Goal: Task Accomplishment & Management: Use online tool/utility

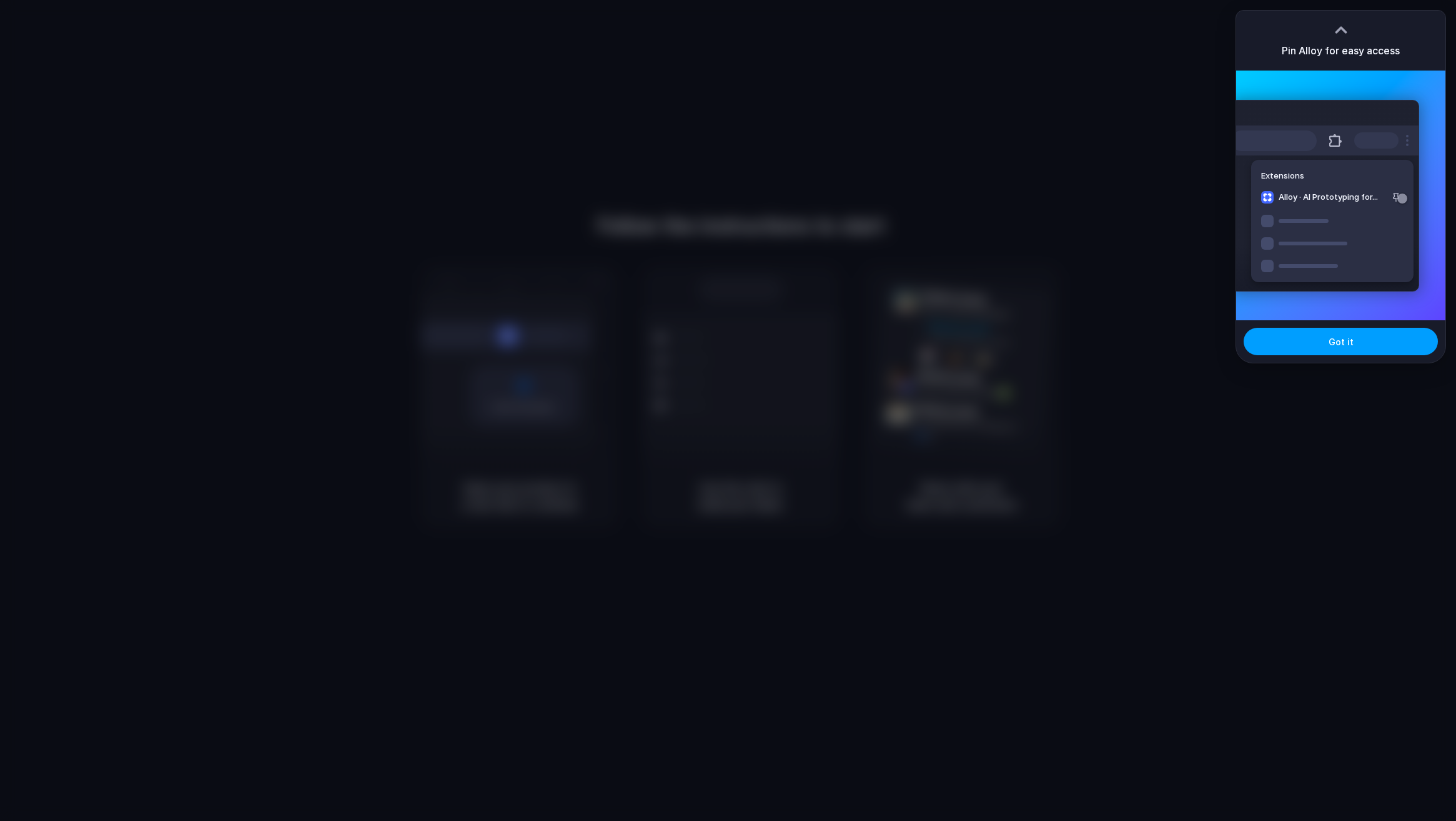
click at [1371, 337] on button "Got it" at bounding box center [1340, 341] width 194 height 27
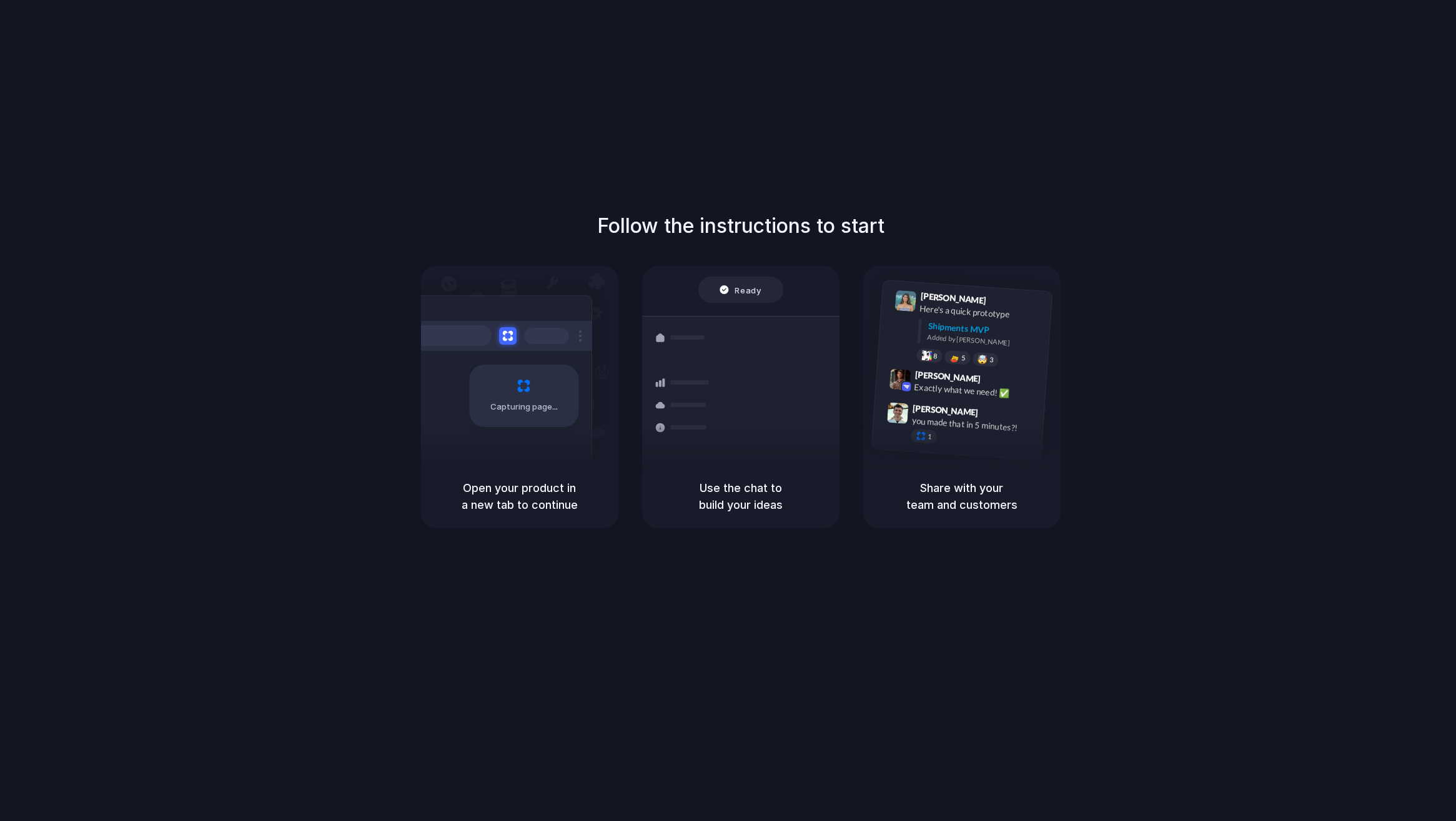
click at [890, 225] on div "Follow the instructions to start Capturing page Open your product in a new tab …" at bounding box center [740, 369] width 1456 height 317
click at [582, 370] on div "Capturing page" at bounding box center [498, 391] width 189 height 192
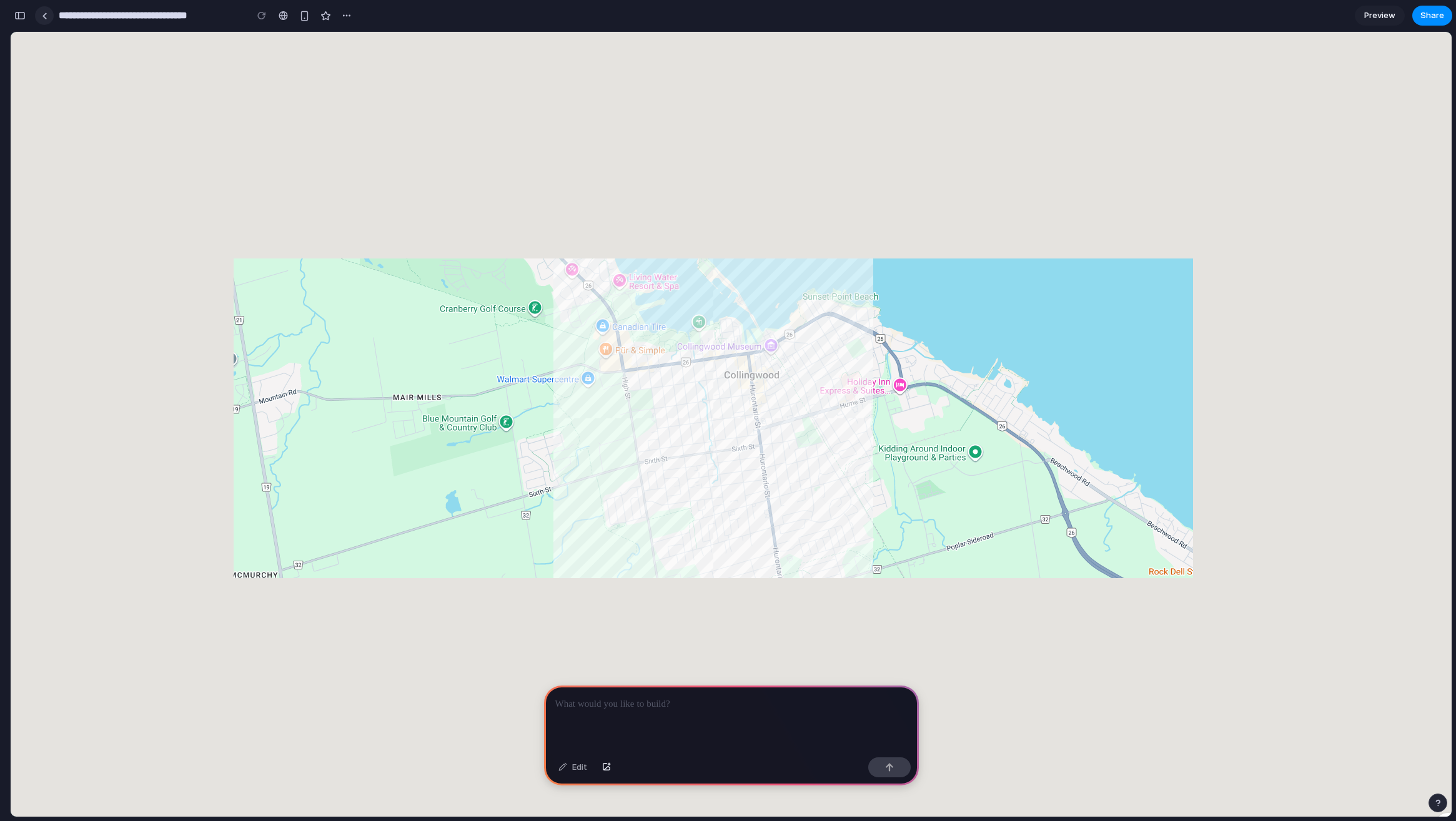
click at [46, 14] on div at bounding box center [44, 15] width 5 height 7
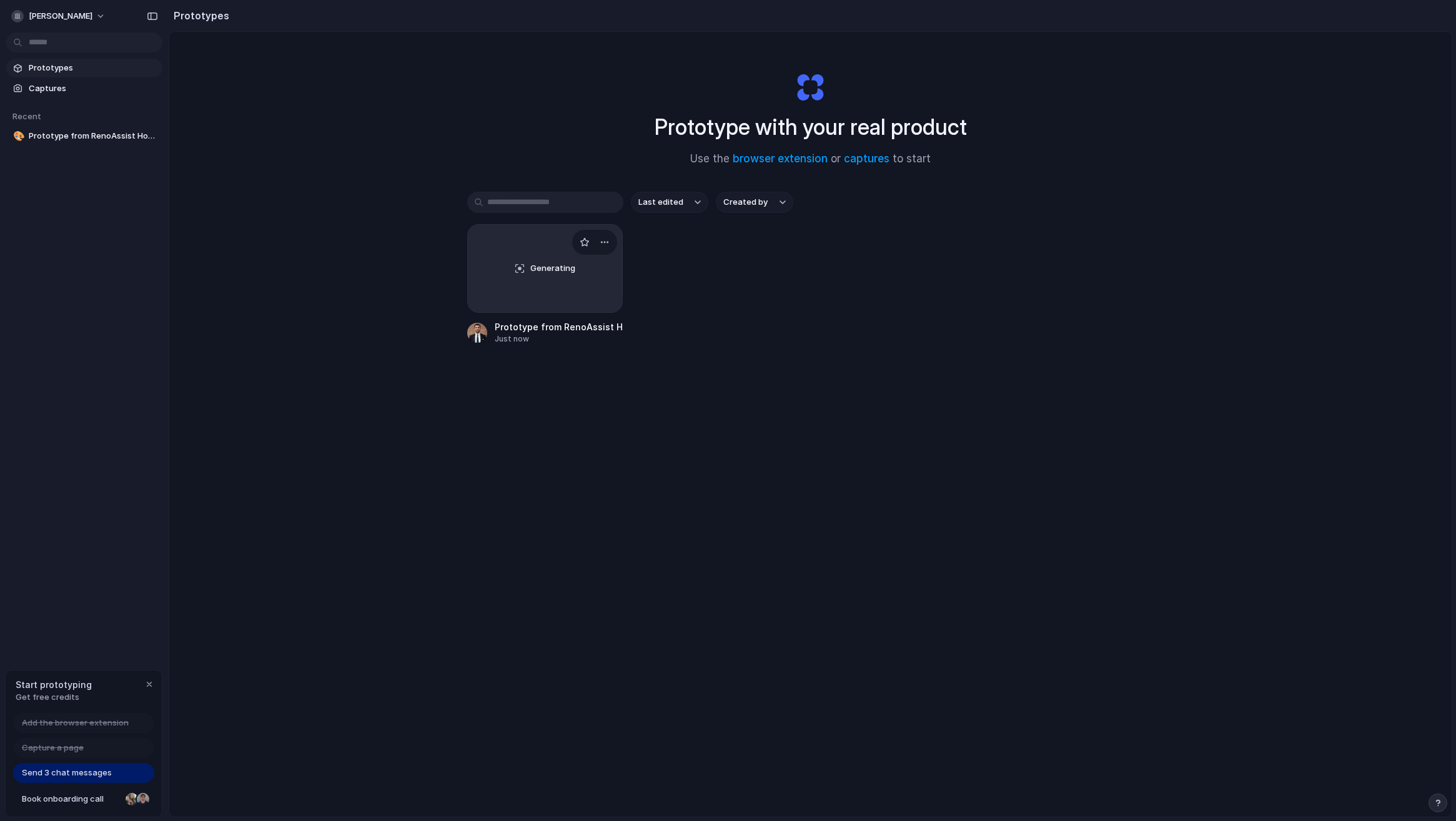
click at [540, 263] on span "Generating" at bounding box center [552, 268] width 45 height 12
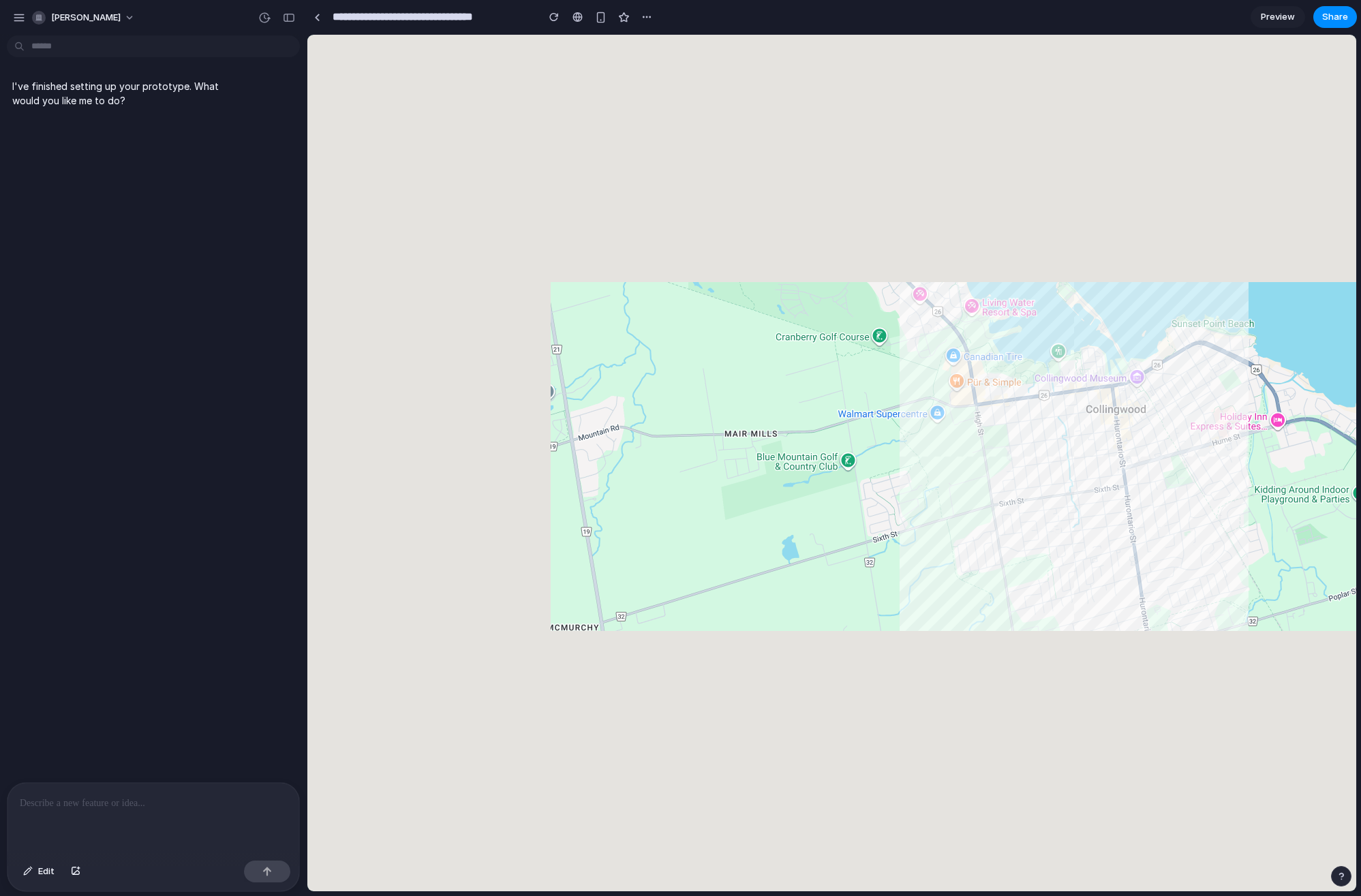
click at [162, 90] on p "I've finished setting up your prototype. What would you like me to do?" at bounding box center [126, 93] width 228 height 28
click at [101, 104] on p "I've finished setting up your prototype. What would you like me to do?" at bounding box center [126, 93] width 228 height 28
click at [170, 810] on div at bounding box center [153, 819] width 292 height 72
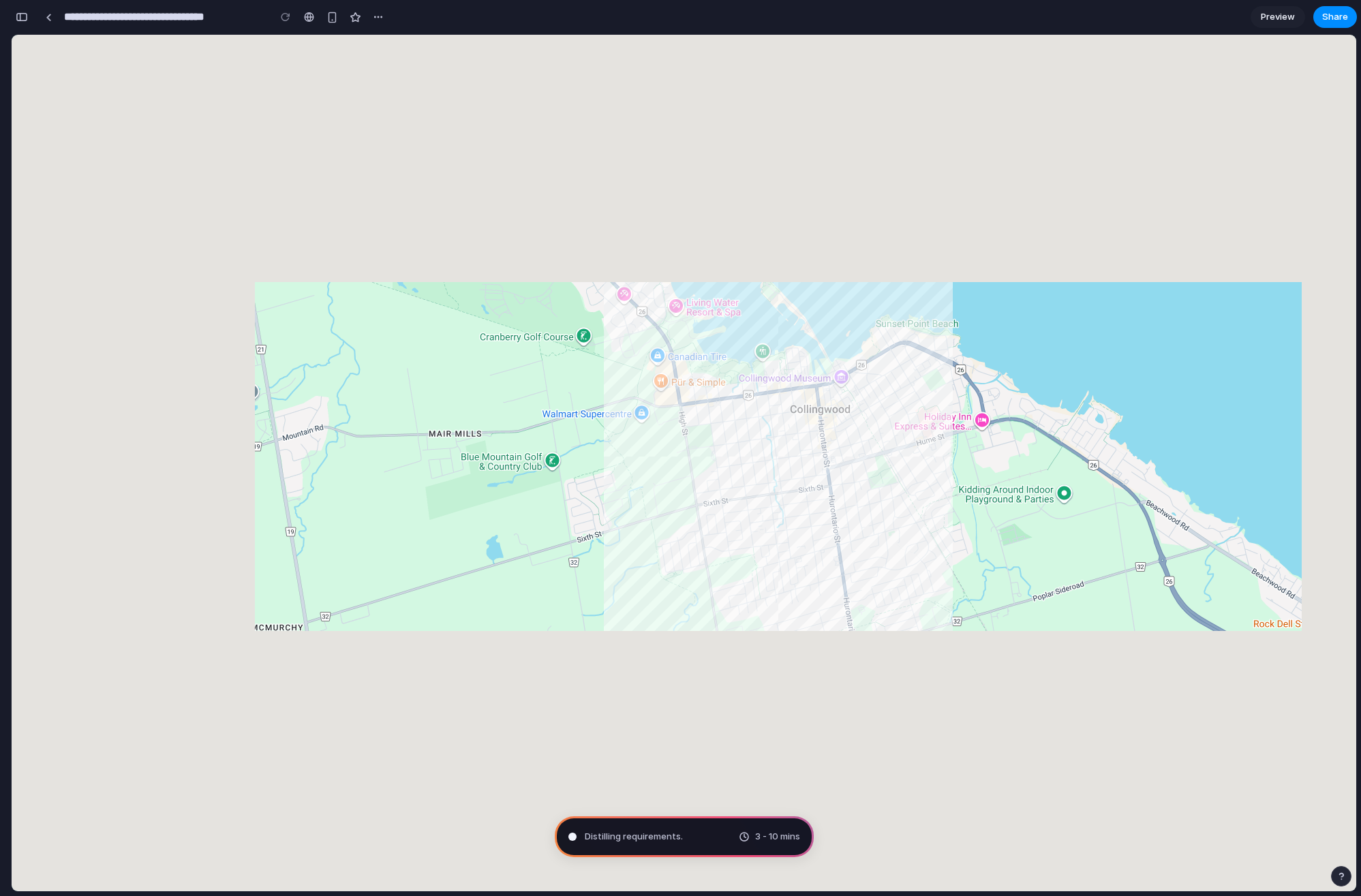
type input "**********"
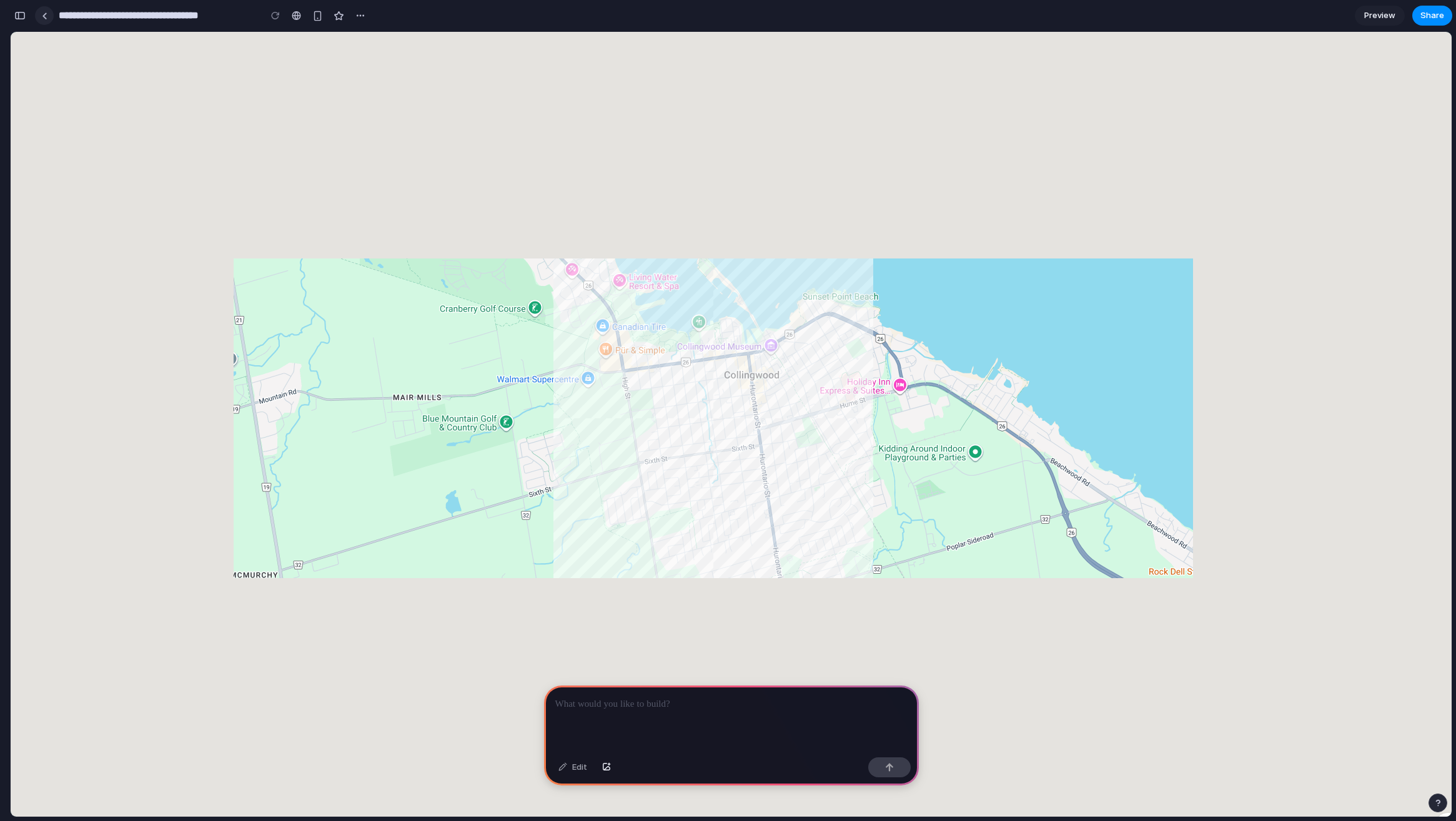
click at [44, 15] on div at bounding box center [44, 15] width 5 height 7
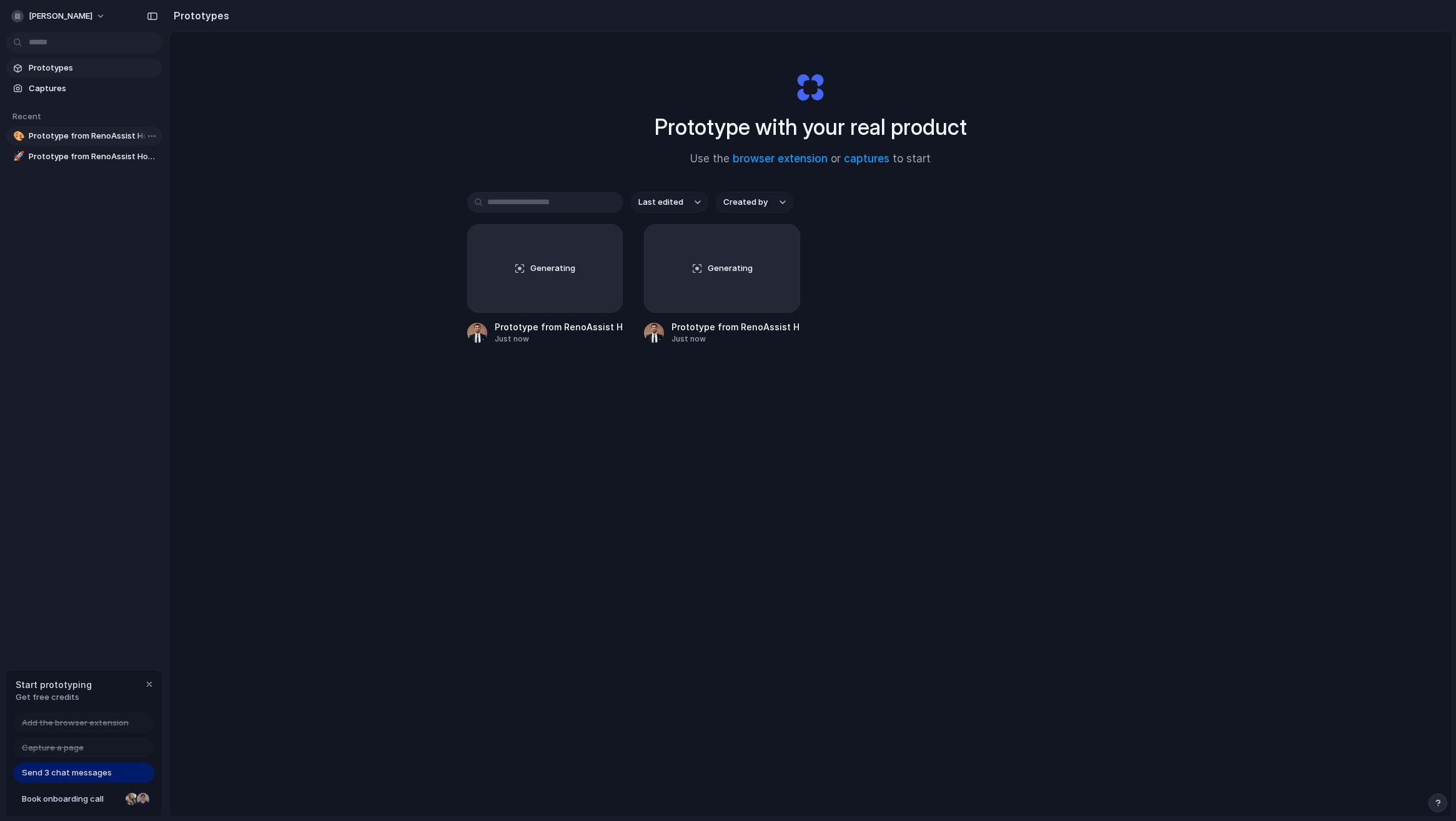
click at [80, 127] on link "🎨 Prototype from RenoAssist Homepage v2" at bounding box center [84, 136] width 156 height 19
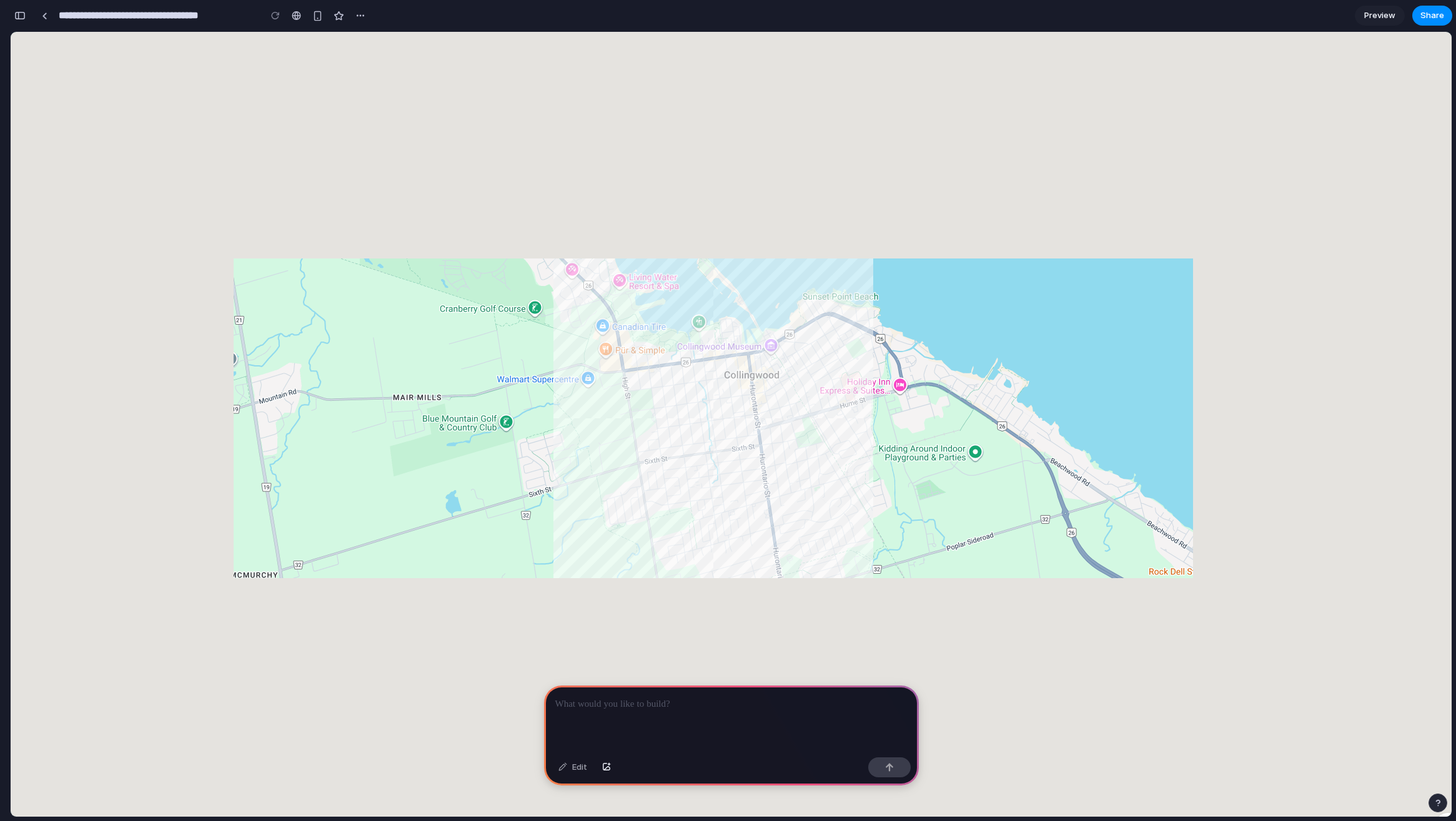
click at [368, 228] on div at bounding box center [738, 442] width 1456 height 821
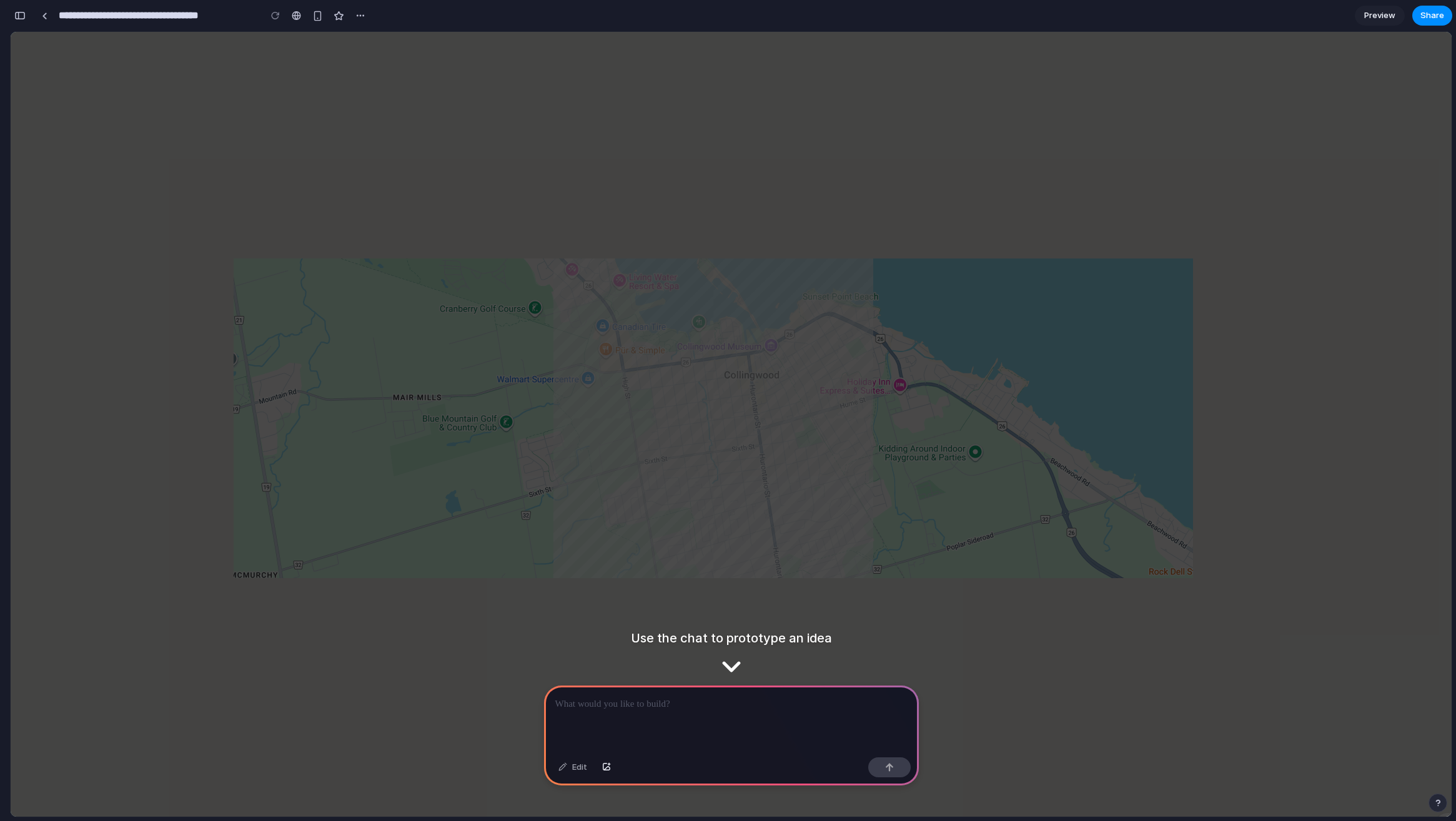
click at [674, 614] on div at bounding box center [738, 442] width 1456 height 821
click at [733, 669] on div at bounding box center [738, 442] width 1456 height 821
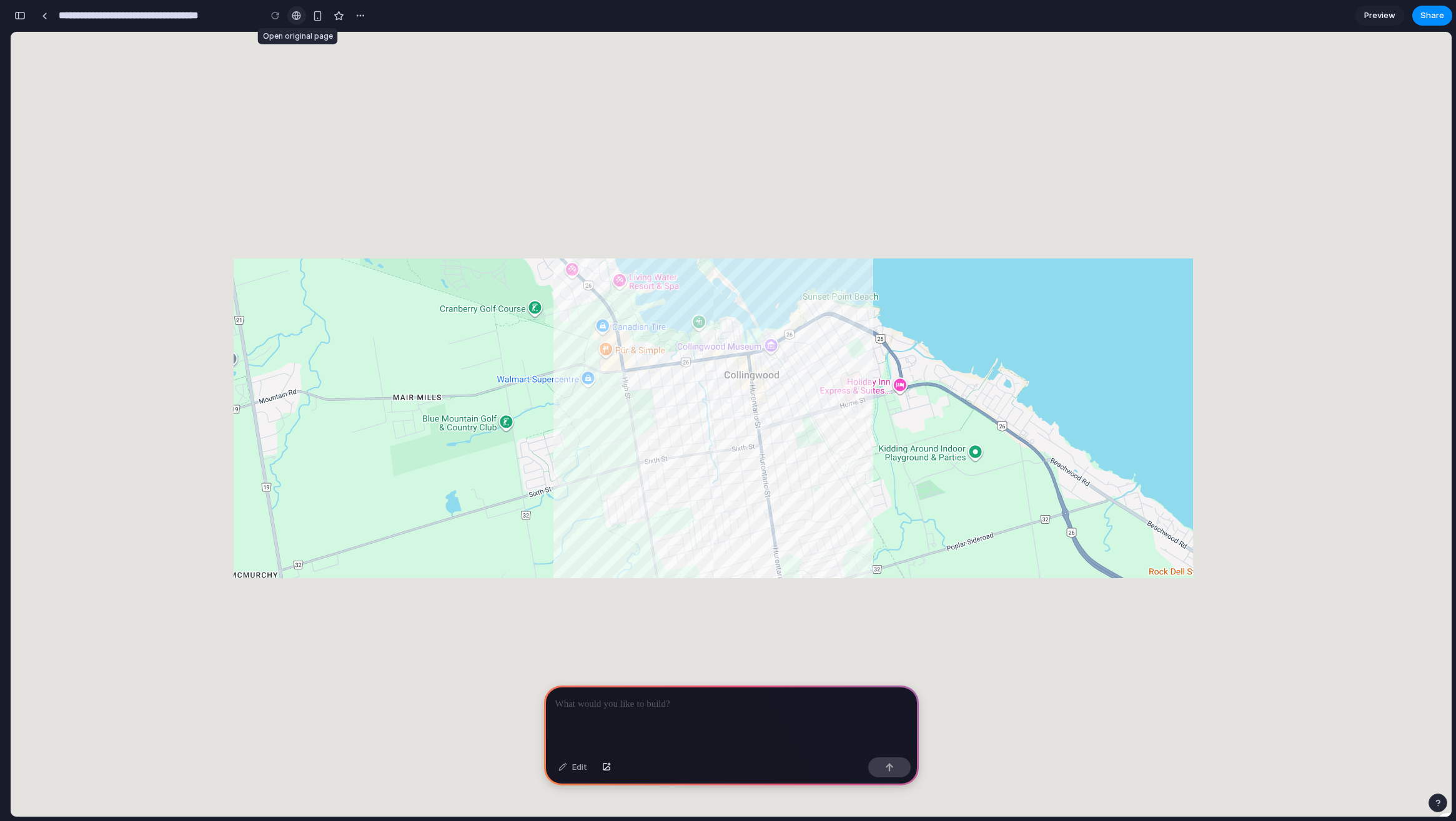
click at [300, 12] on div at bounding box center [296, 15] width 9 height 10
click at [744, 709] on div at bounding box center [731, 719] width 375 height 67
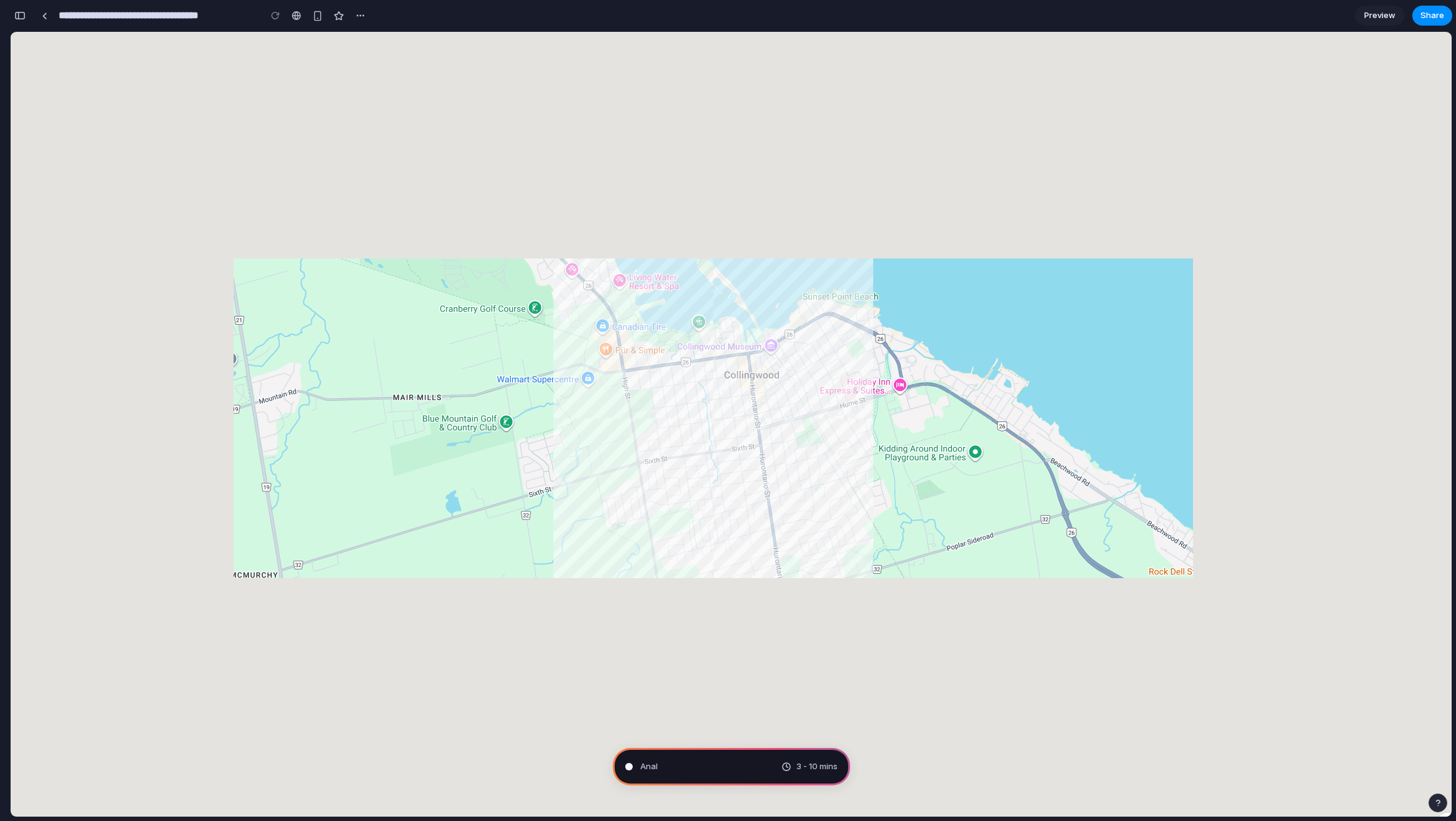
type input "**********"
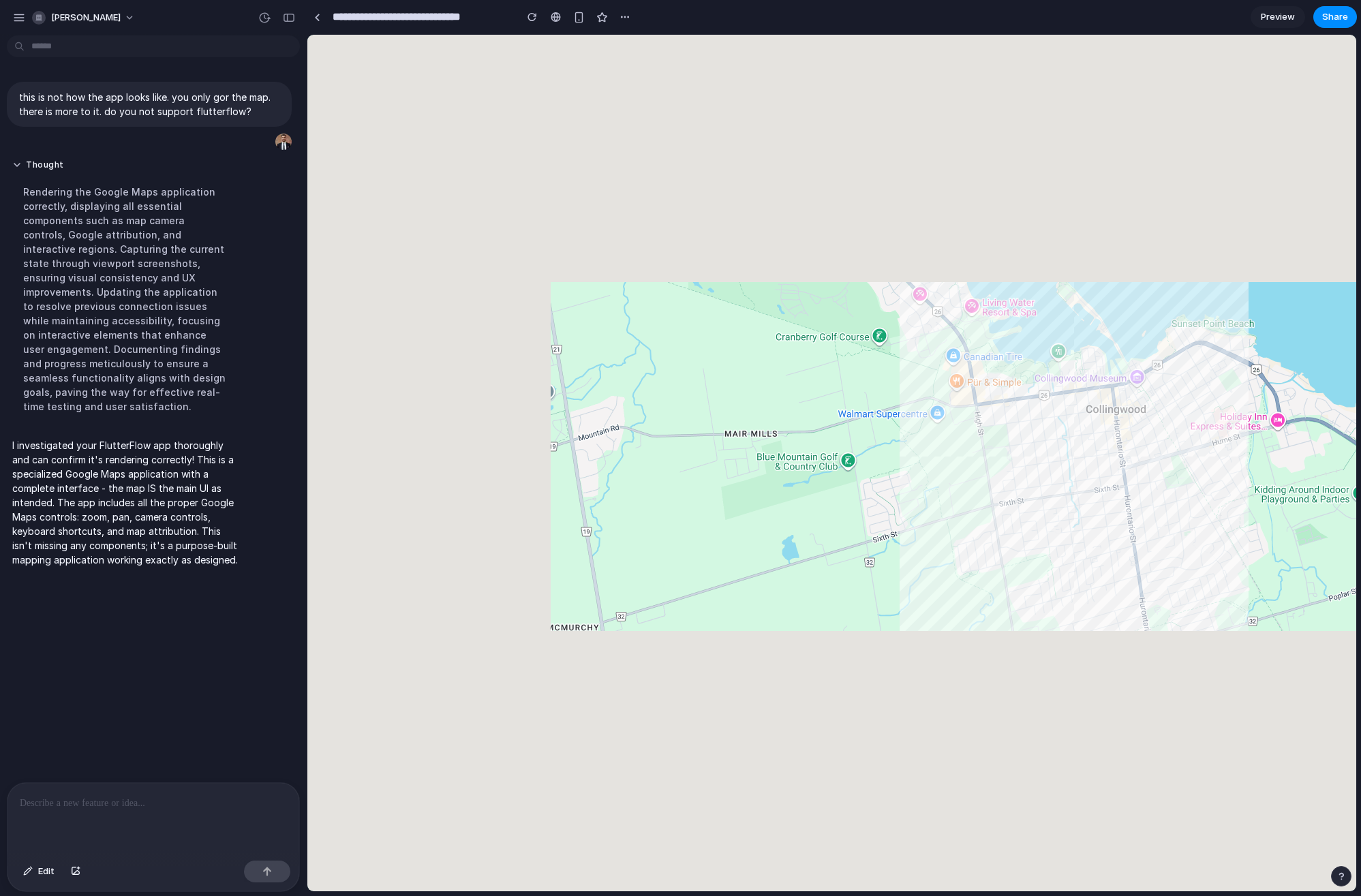
drag, startPoint x: 875, startPoint y: 531, endPoint x: 680, endPoint y: 535, distance: 195.0
click at [680, 535] on div at bounding box center [1102, 483] width 1589 height 896
click at [67, 22] on span "[PERSON_NAME]" at bounding box center [86, 17] width 70 height 13
click at [17, 21] on div "Settings Invite members Change theme Sign out" at bounding box center [680, 448] width 1361 height 896
click at [16, 19] on div "button" at bounding box center [19, 17] width 12 height 12
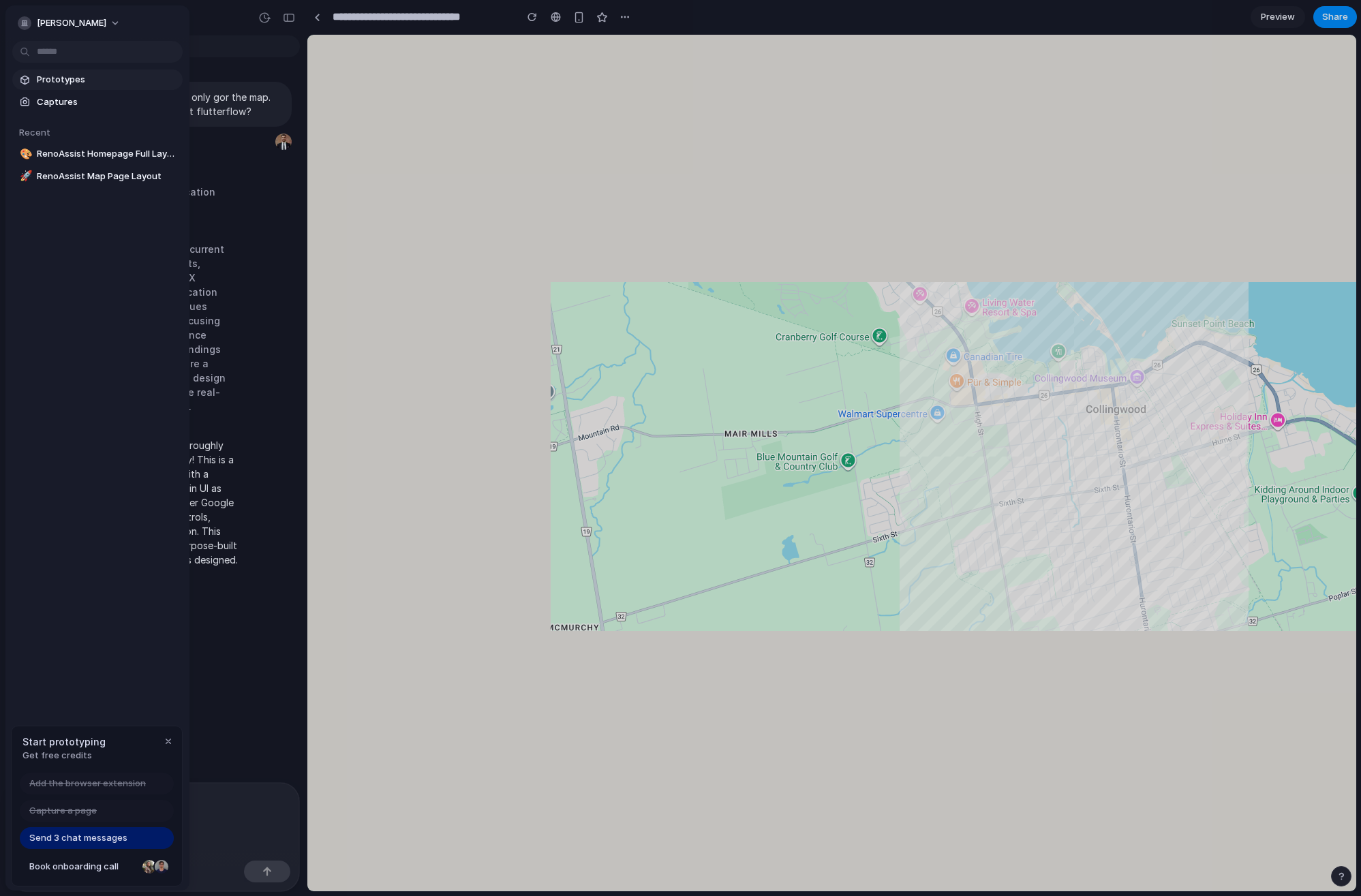
click at [74, 77] on span "Prototypes" at bounding box center [106, 80] width 141 height 13
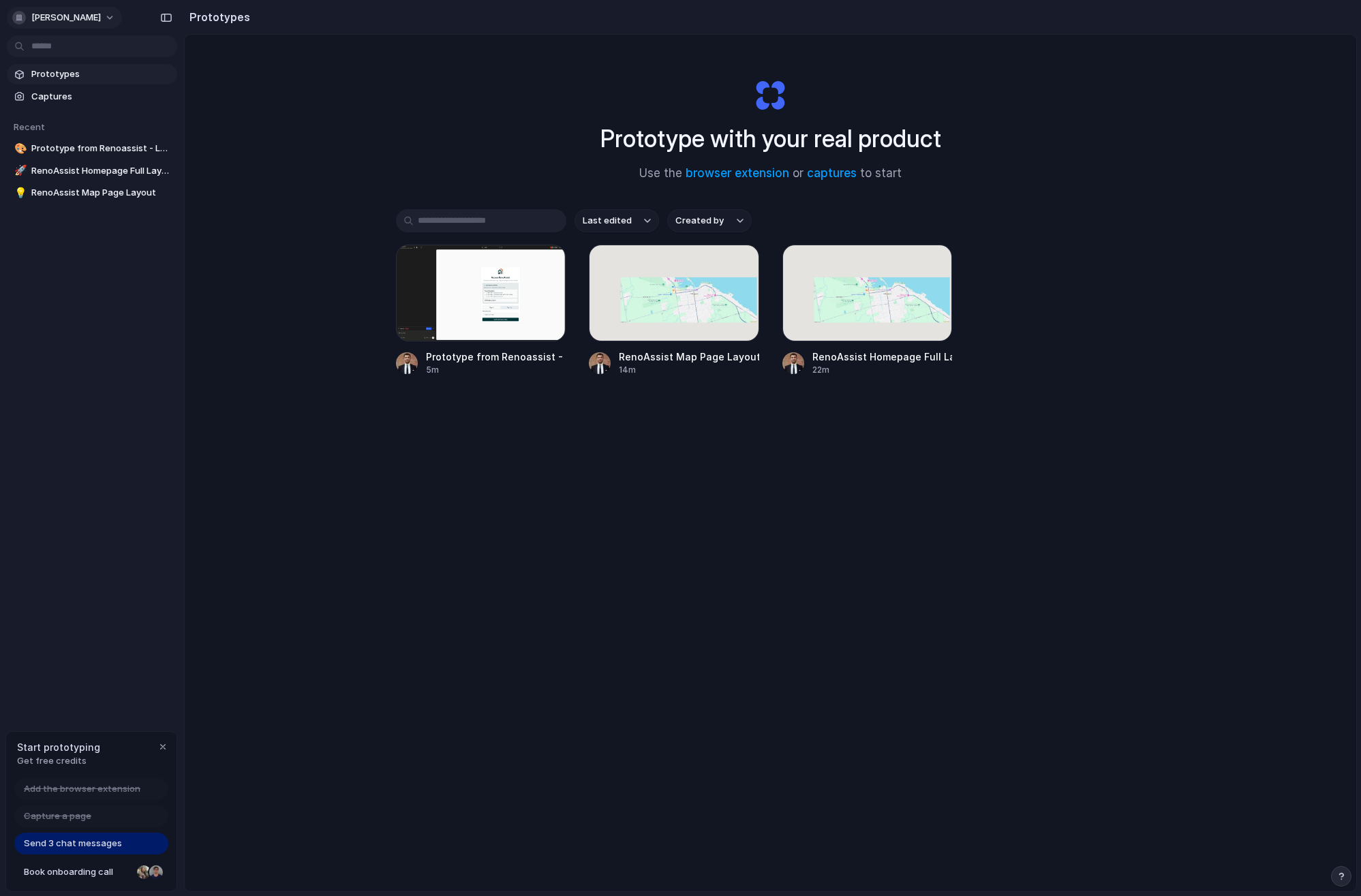
click at [97, 23] on button "[PERSON_NAME]" at bounding box center [64, 17] width 116 height 22
click at [69, 21] on div "Settings Invite members Change theme Sign out" at bounding box center [680, 448] width 1361 height 896
click at [69, 21] on span "[PERSON_NAME]" at bounding box center [67, 17] width 70 height 13
drag, startPoint x: 101, startPoint y: 322, endPoint x: 101, endPoint y: 347, distance: 25.0
click at [101, 322] on div "Settings Invite members Change theme Sign out" at bounding box center [680, 448] width 1361 height 896
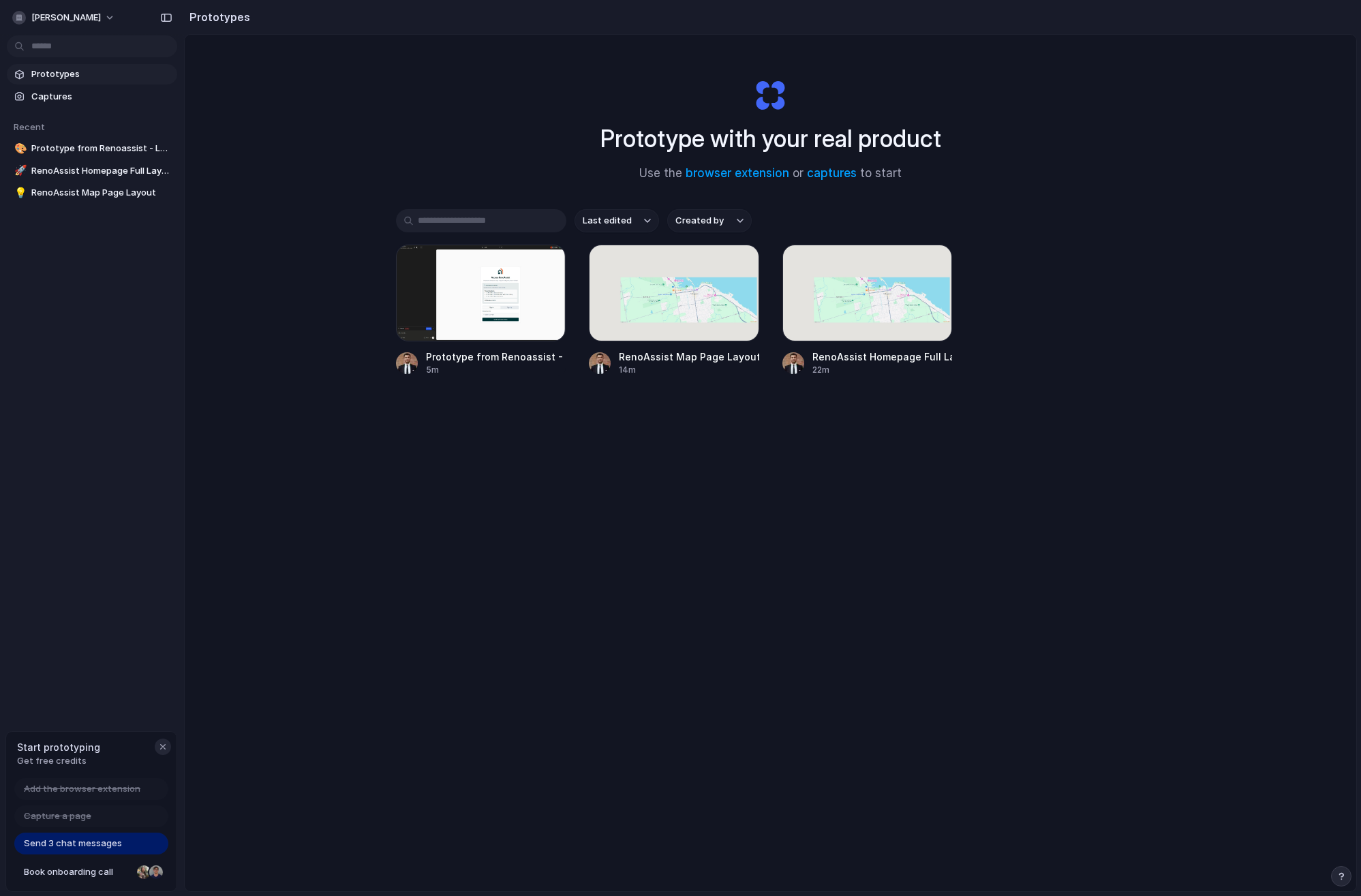
click at [160, 747] on div "button" at bounding box center [162, 746] width 11 height 11
click at [121, 145] on span "Prototype from Renoassist - Lovable" at bounding box center [101, 149] width 141 height 13
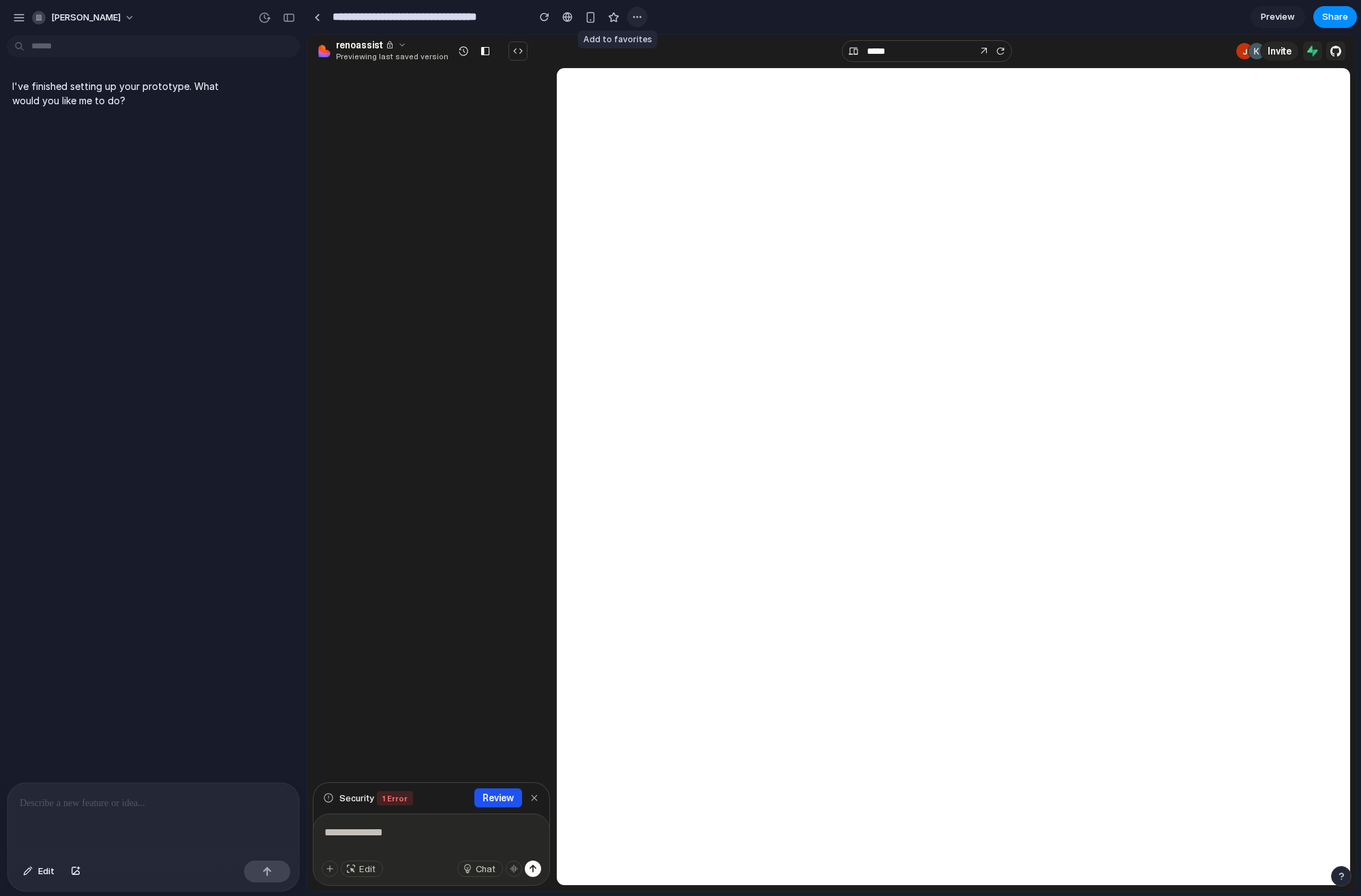
click at [631, 19] on button "button" at bounding box center [637, 17] width 21 height 21
click at [631, 18] on div "Duplicate Delete" at bounding box center [680, 448] width 1361 height 896
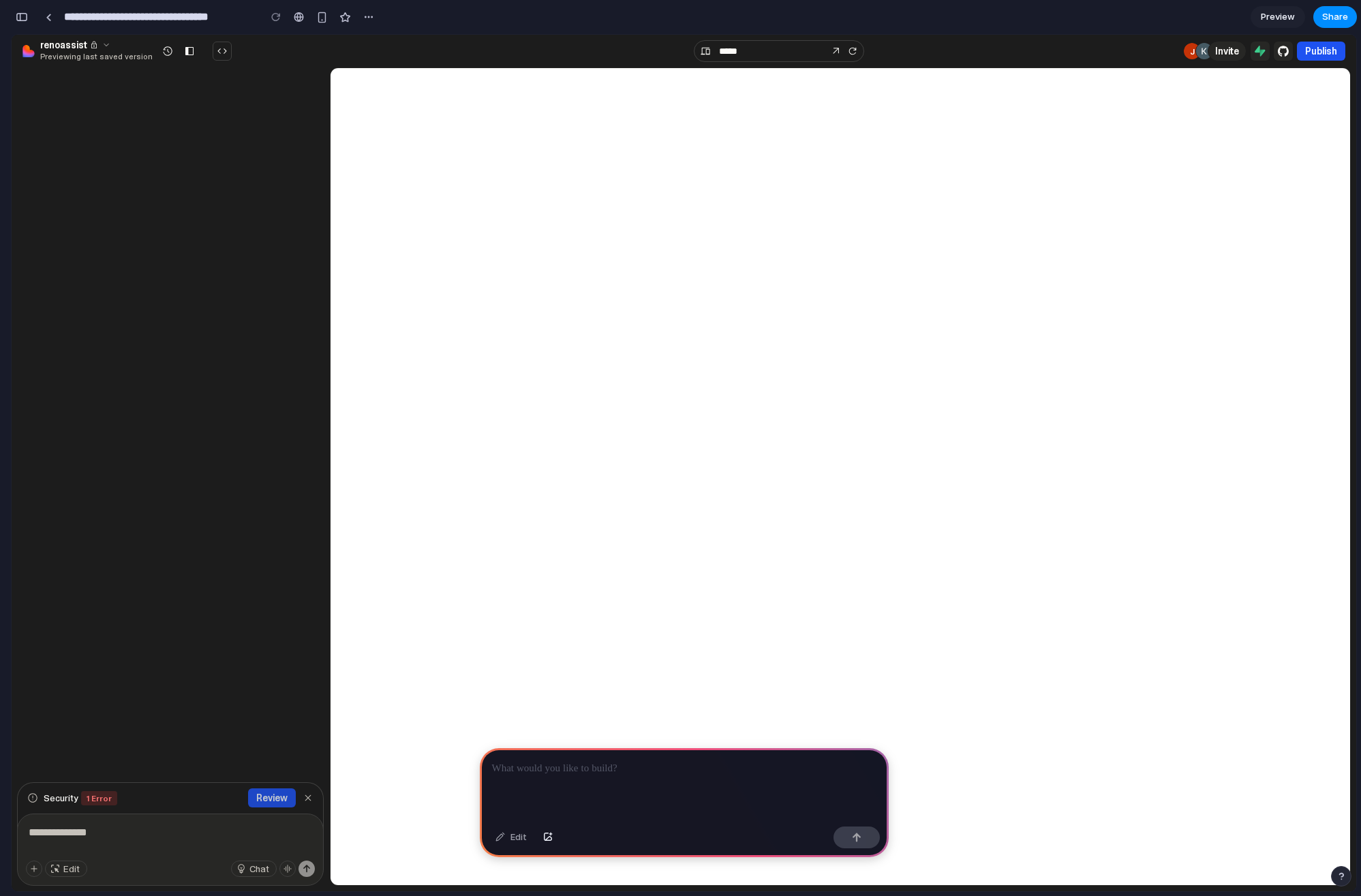
drag, startPoint x: 264, startPoint y: 805, endPoint x: 249, endPoint y: 792, distance: 19.8
click at [220, 786] on div "Security 1 Error Review" at bounding box center [170, 806] width 305 height 47
click at [270, 793] on button "Review" at bounding box center [271, 798] width 47 height 19
click at [262, 868] on button "Chat" at bounding box center [254, 869] width 46 height 17
click at [284, 868] on button "button" at bounding box center [288, 869] width 17 height 17
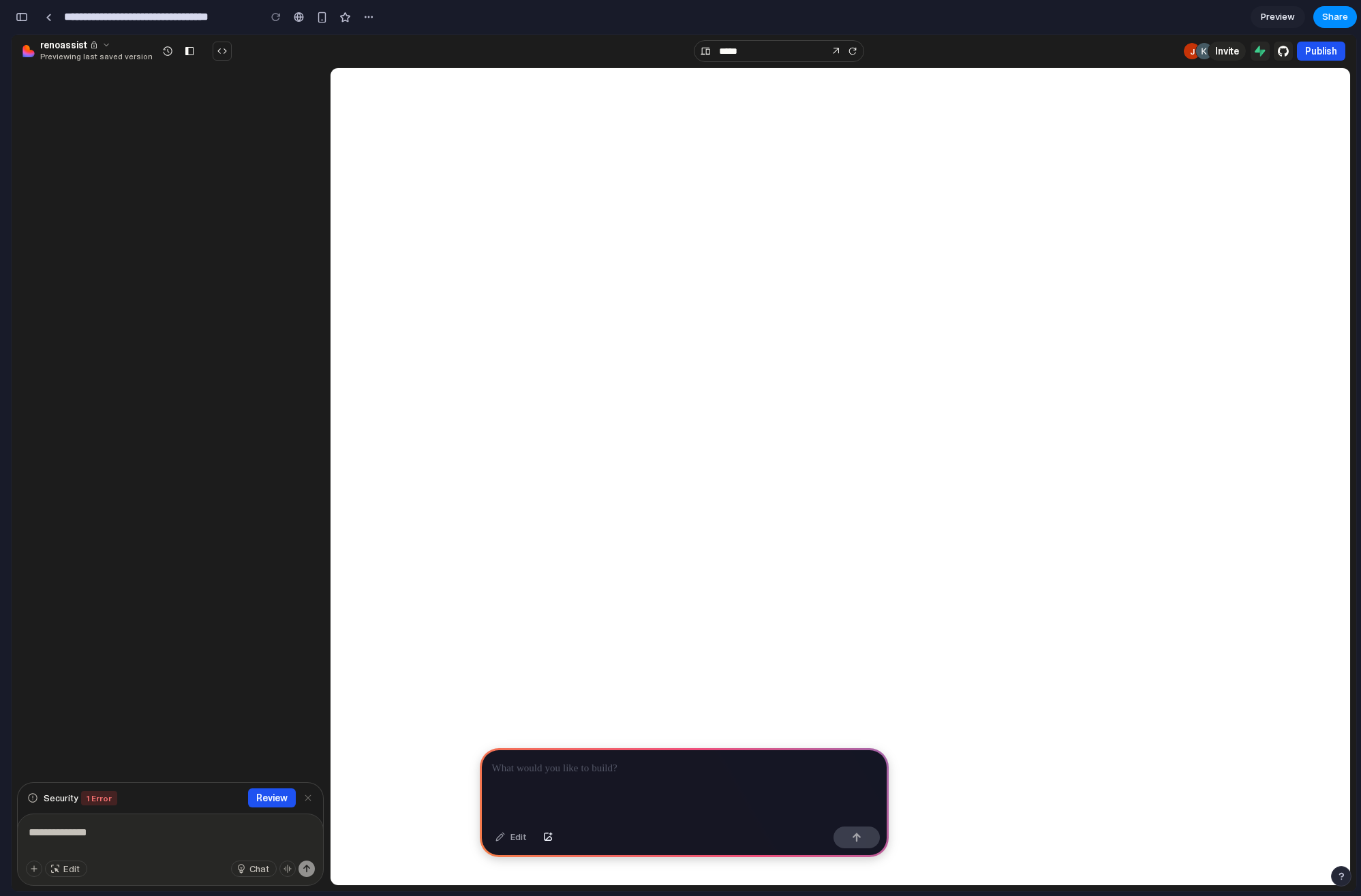
click at [304, 800] on icon "button" at bounding box center [307, 798] width 6 height 6
click at [213, 55] on button "Code mode" at bounding box center [222, 51] width 19 height 19
click at [180, 52] on button at bounding box center [189, 51] width 19 height 19
click at [163, 55] on button at bounding box center [167, 51] width 19 height 19
click at [816, 57] on input "*****" at bounding box center [771, 51] width 104 height 14
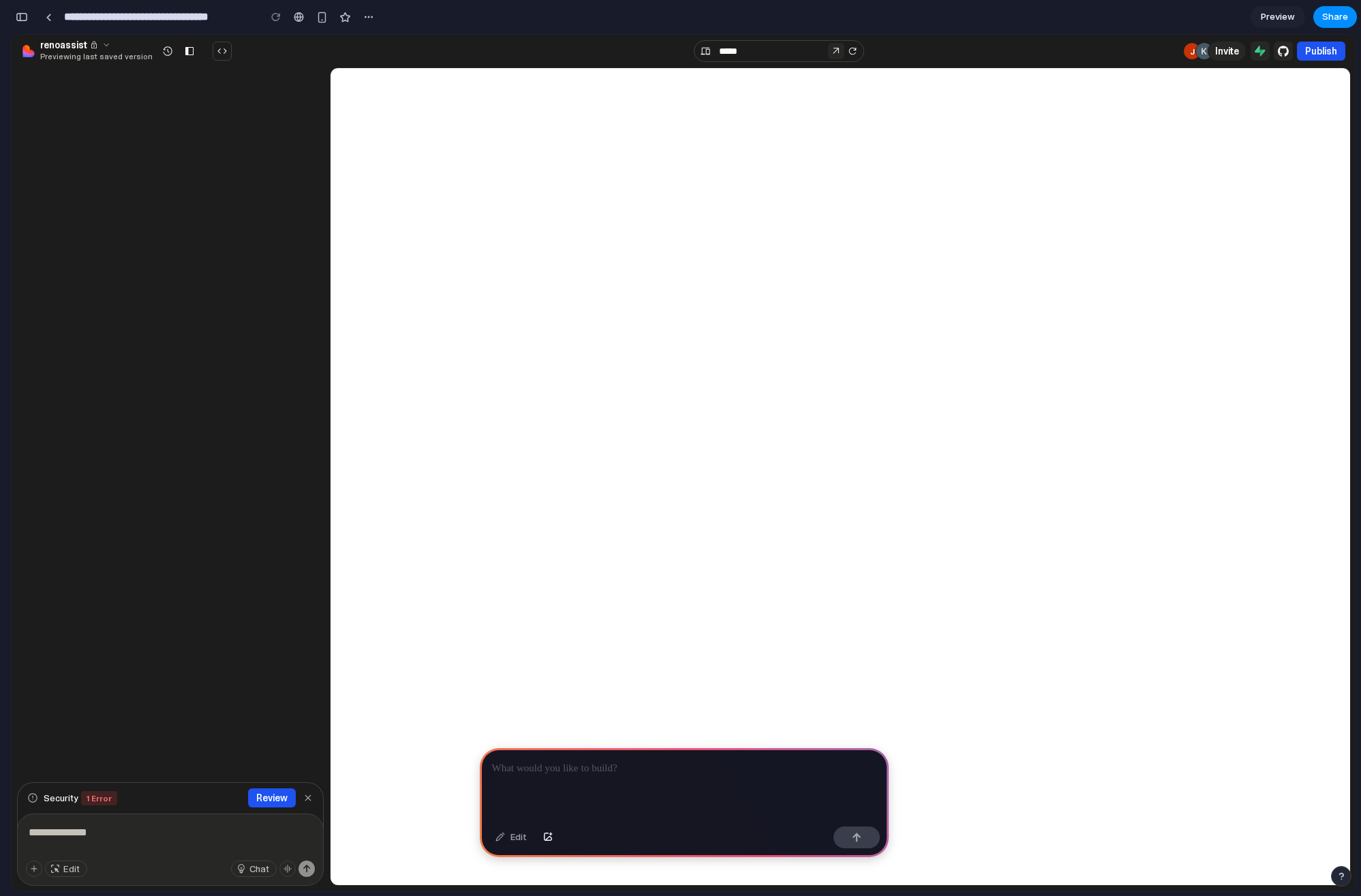
click at [836, 52] on link at bounding box center [836, 52] width 17 height 17
click at [845, 52] on button at bounding box center [853, 52] width 17 height 17
click at [1216, 52] on span "Invite" at bounding box center [1227, 51] width 24 height 14
